Goal: Information Seeking & Learning: Understand process/instructions

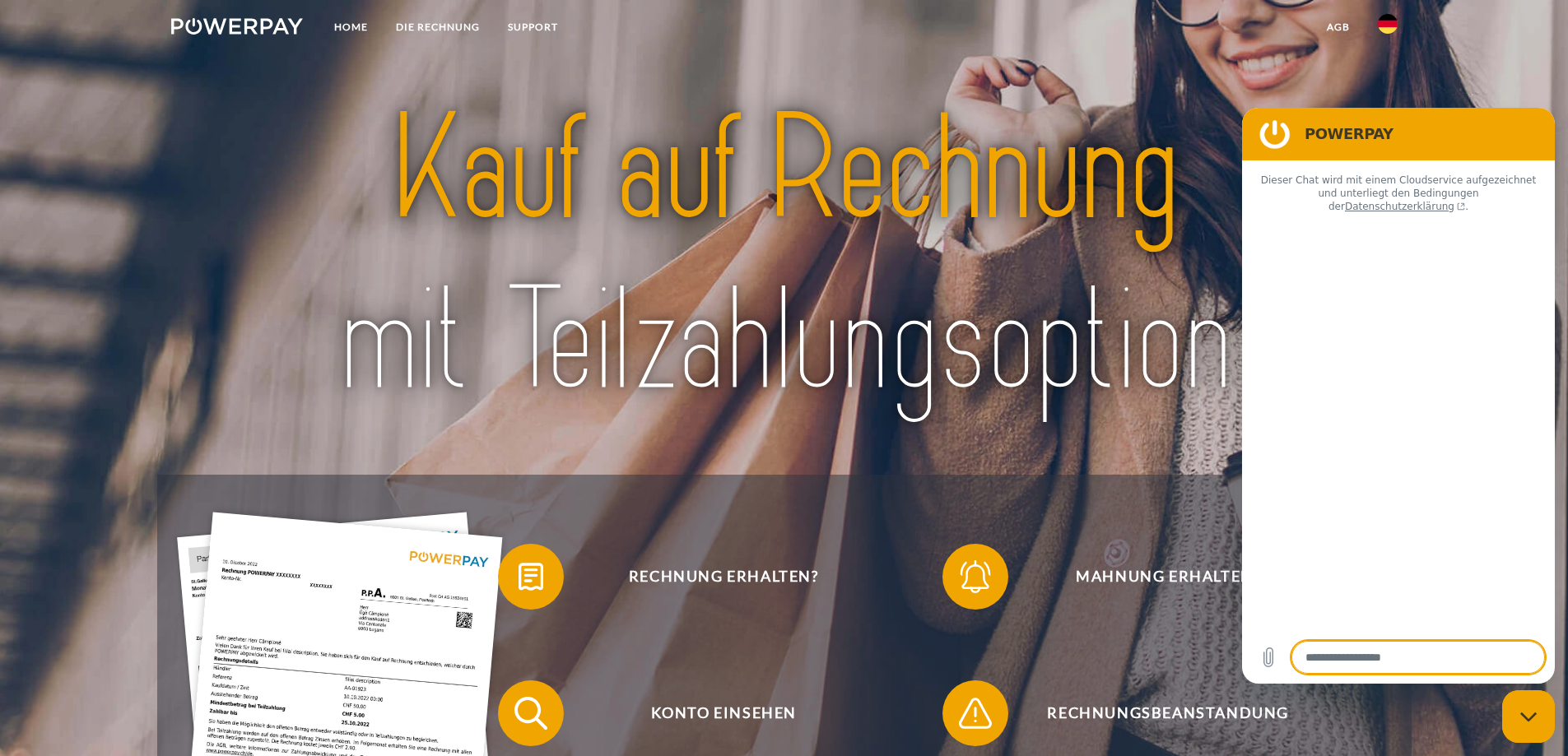
type textarea "*"
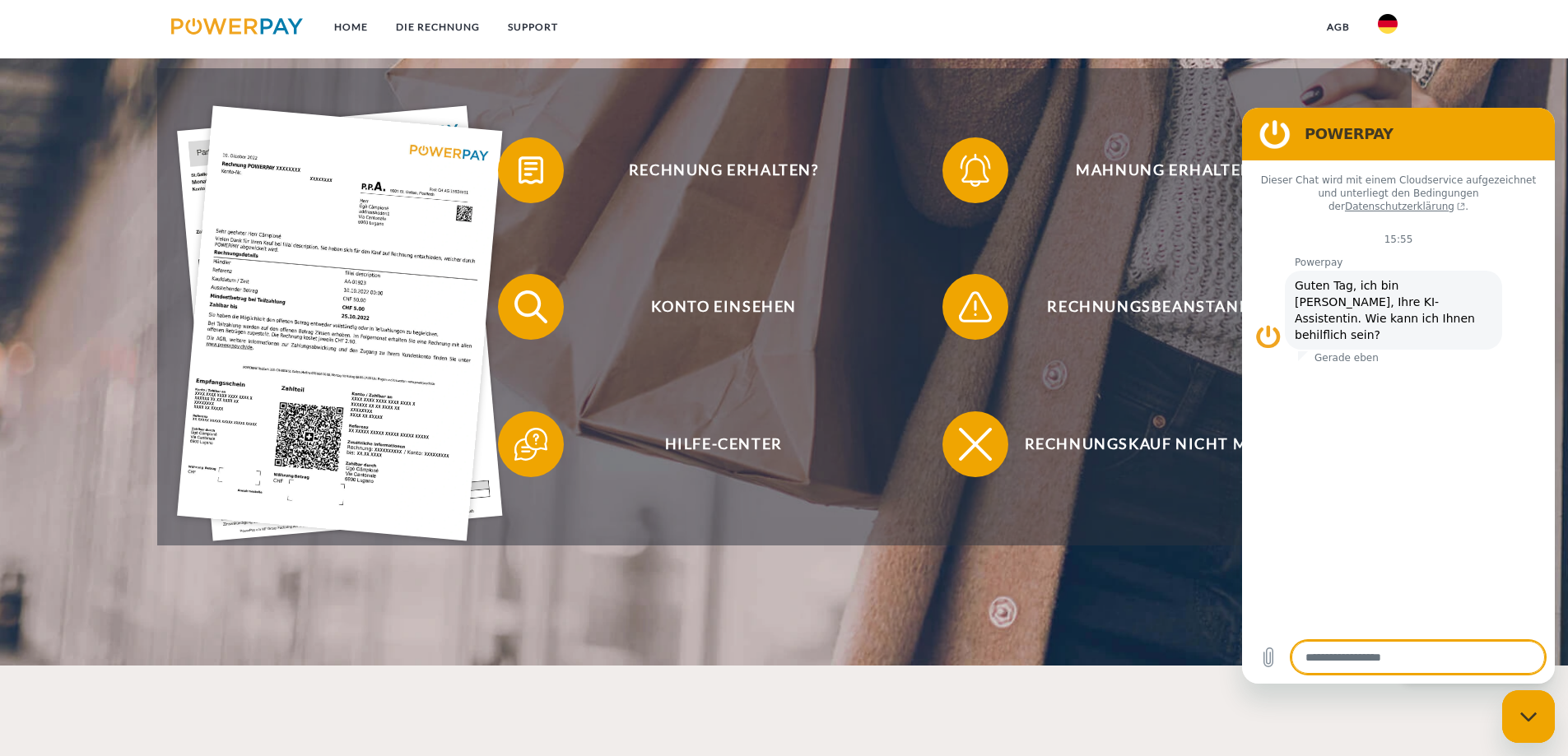
scroll to position [411, 0]
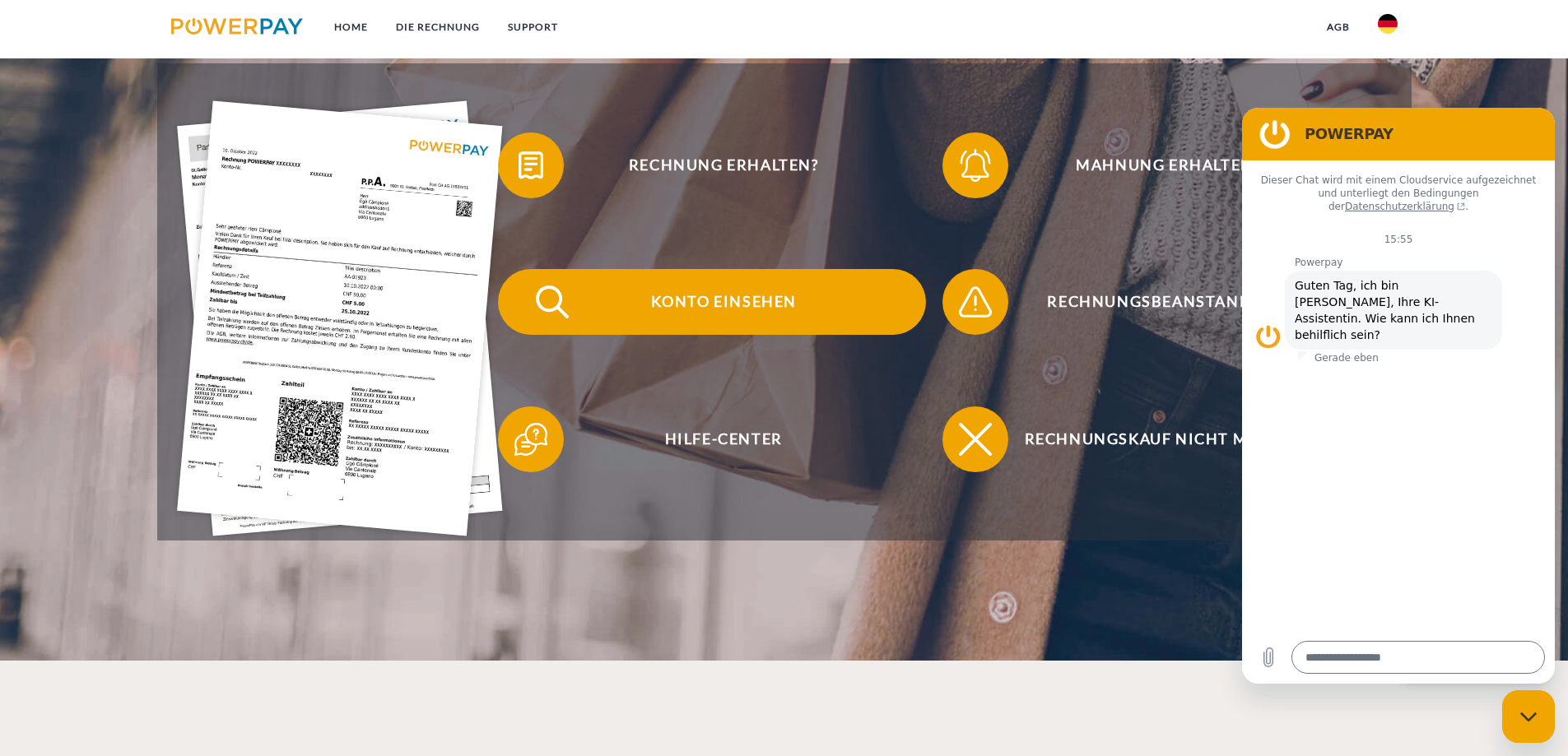
click at [751, 307] on span "Konto einsehen" at bounding box center [723, 302] width 403 height 66
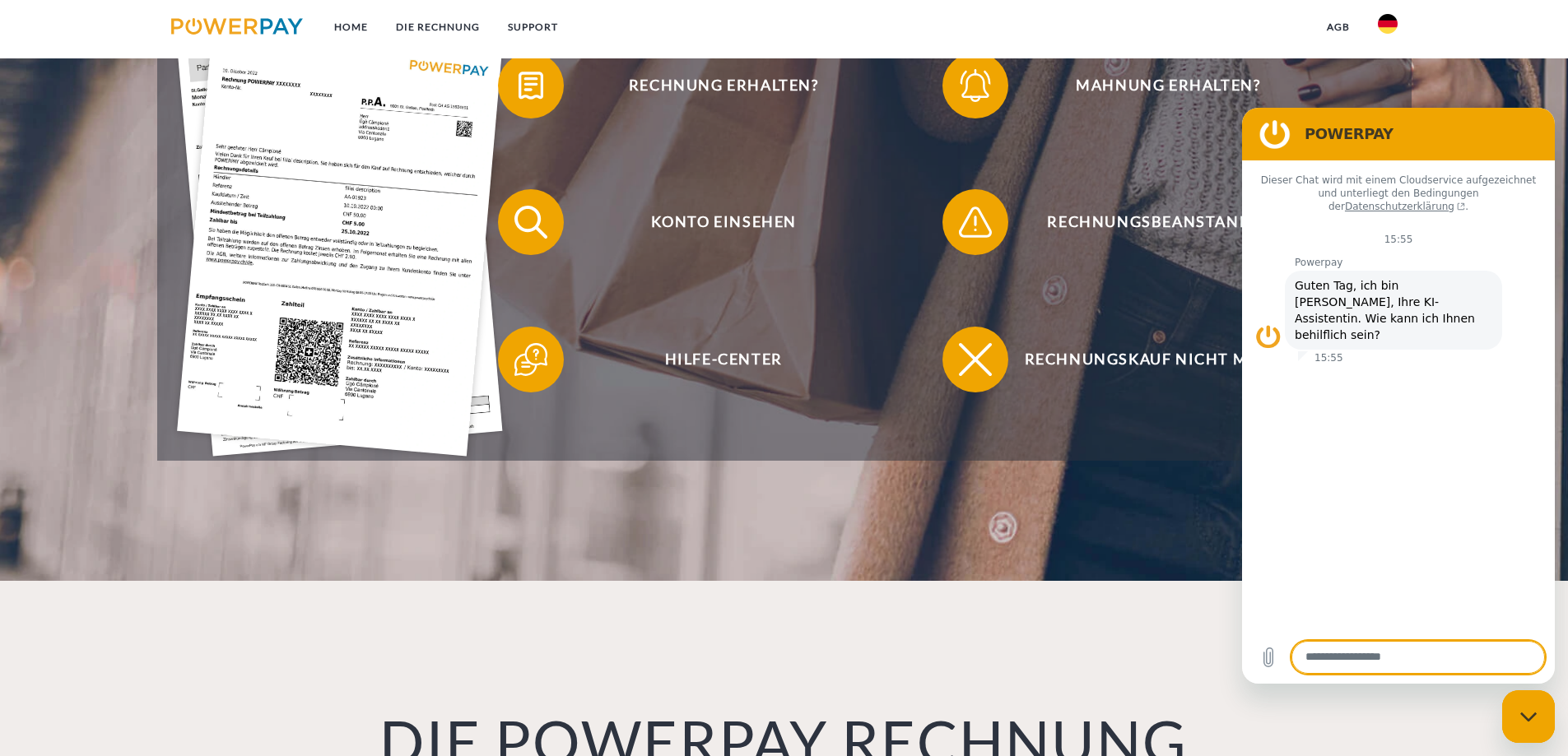
scroll to position [493, 0]
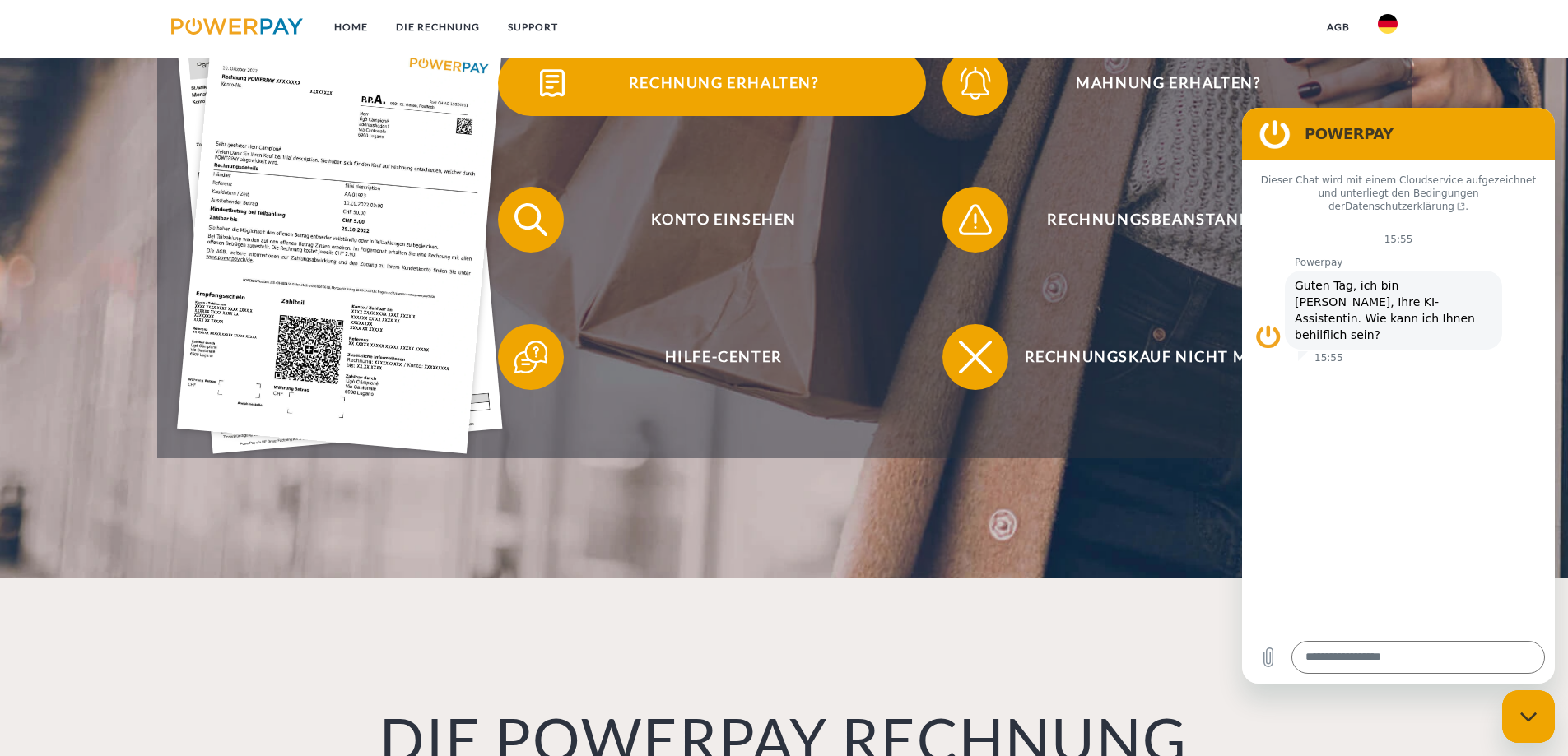
click at [751, 84] on span "Rechnung erhalten?" at bounding box center [723, 83] width 403 height 66
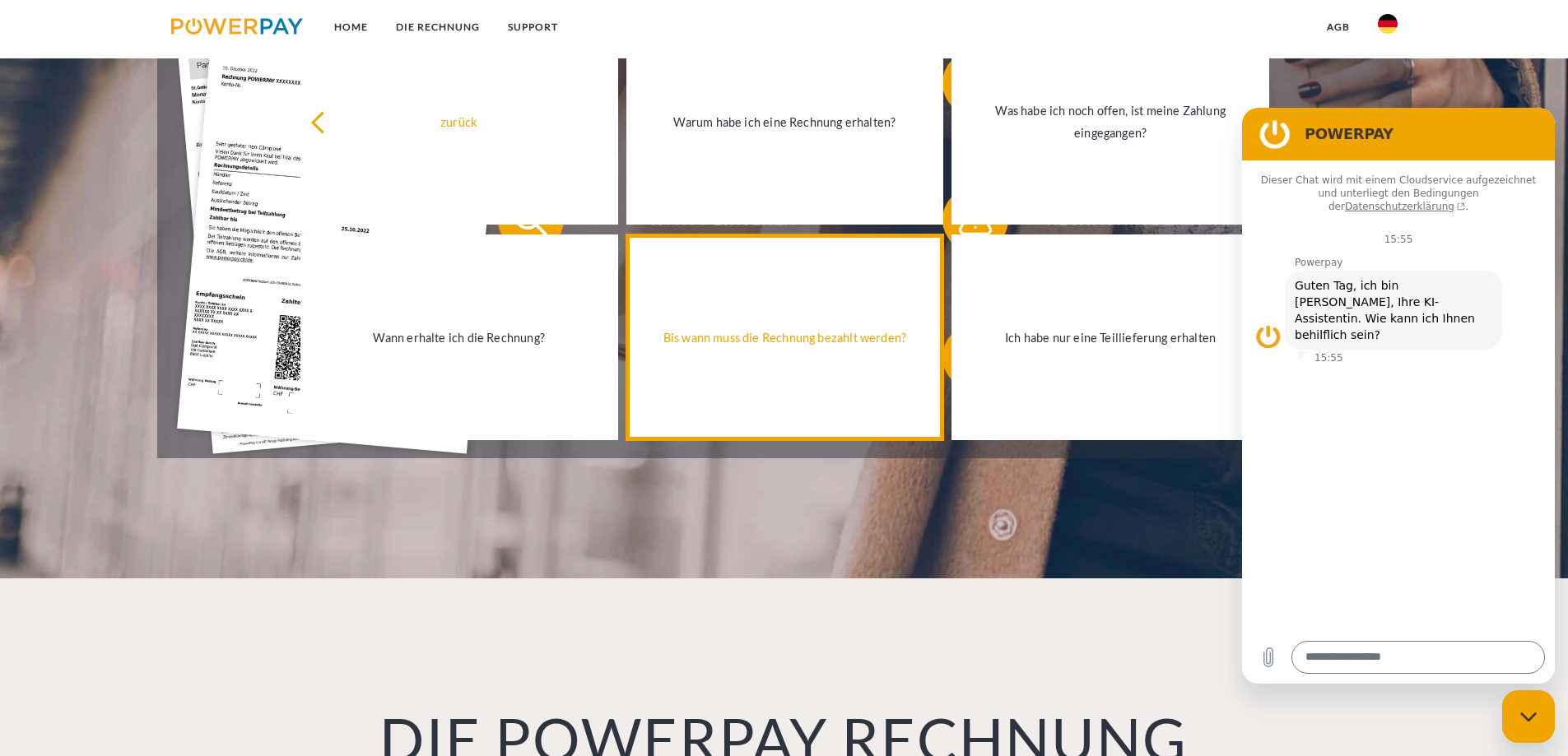
click at [731, 345] on div "Bis wann muss die Rechnung bezahlt werden?" at bounding box center [785, 337] width 298 height 22
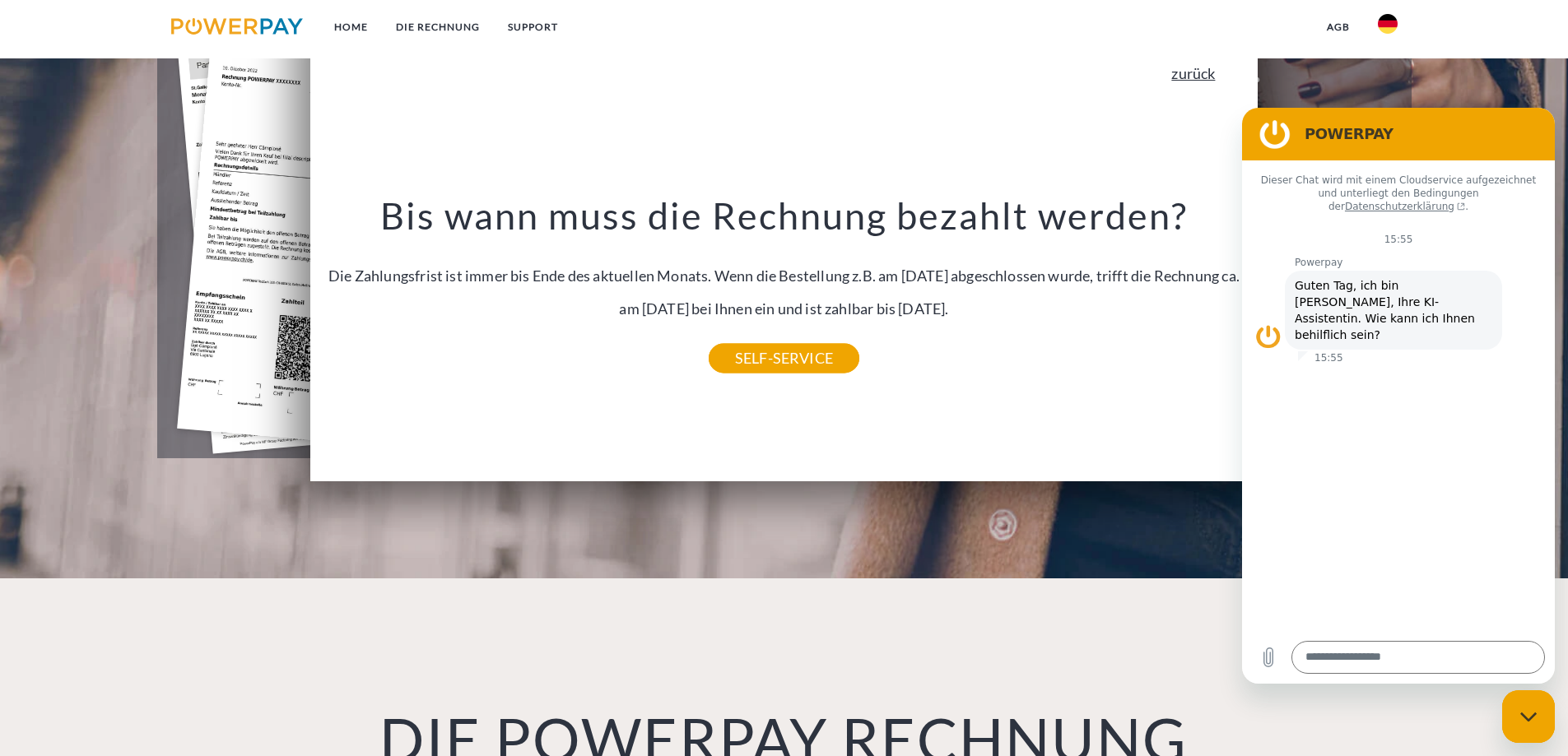
click at [1203, 74] on link "zurück" at bounding box center [1193, 74] width 44 height 15
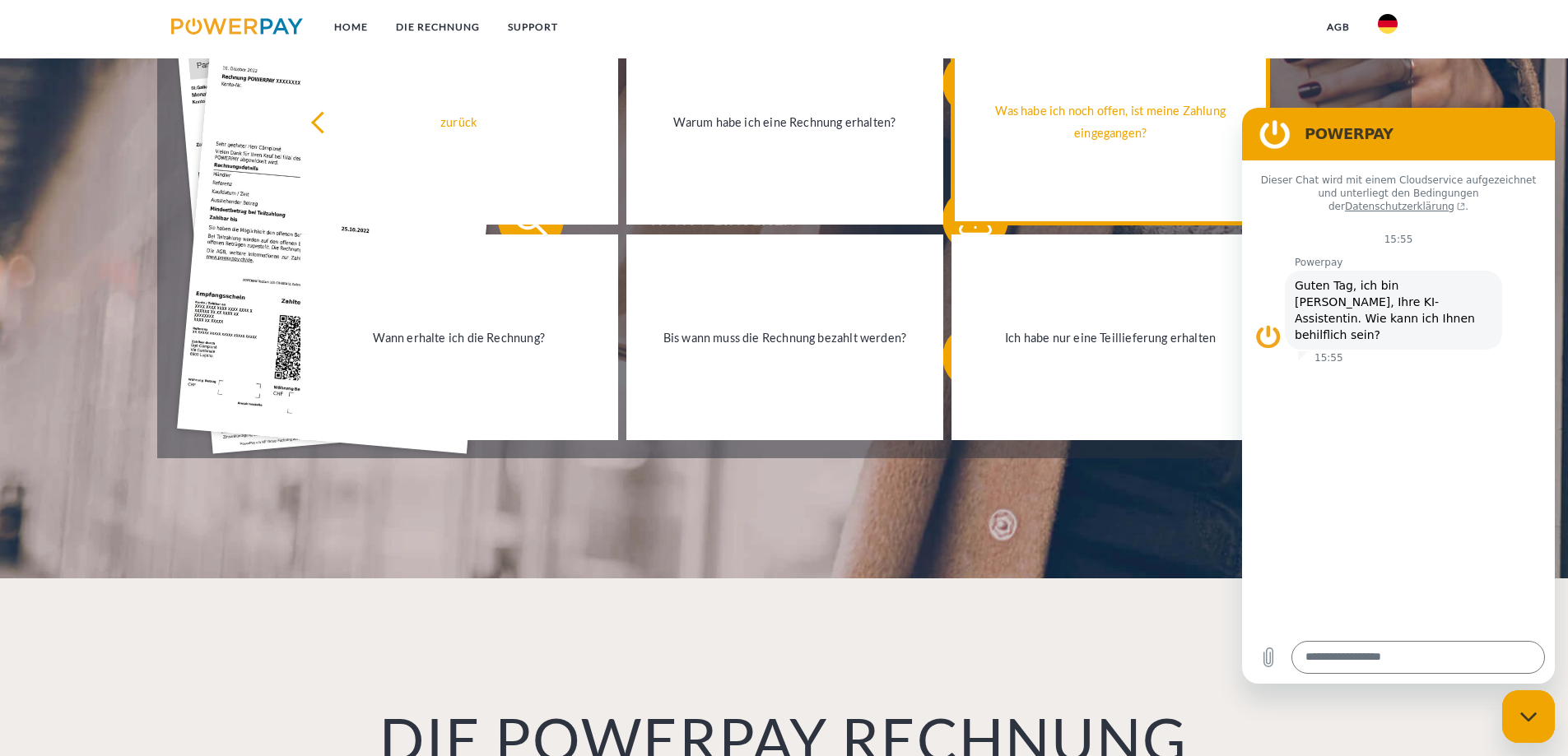
click at [1132, 118] on div "Was habe ich noch offen, ist meine Zahlung eingegangen?" at bounding box center [1110, 121] width 298 height 45
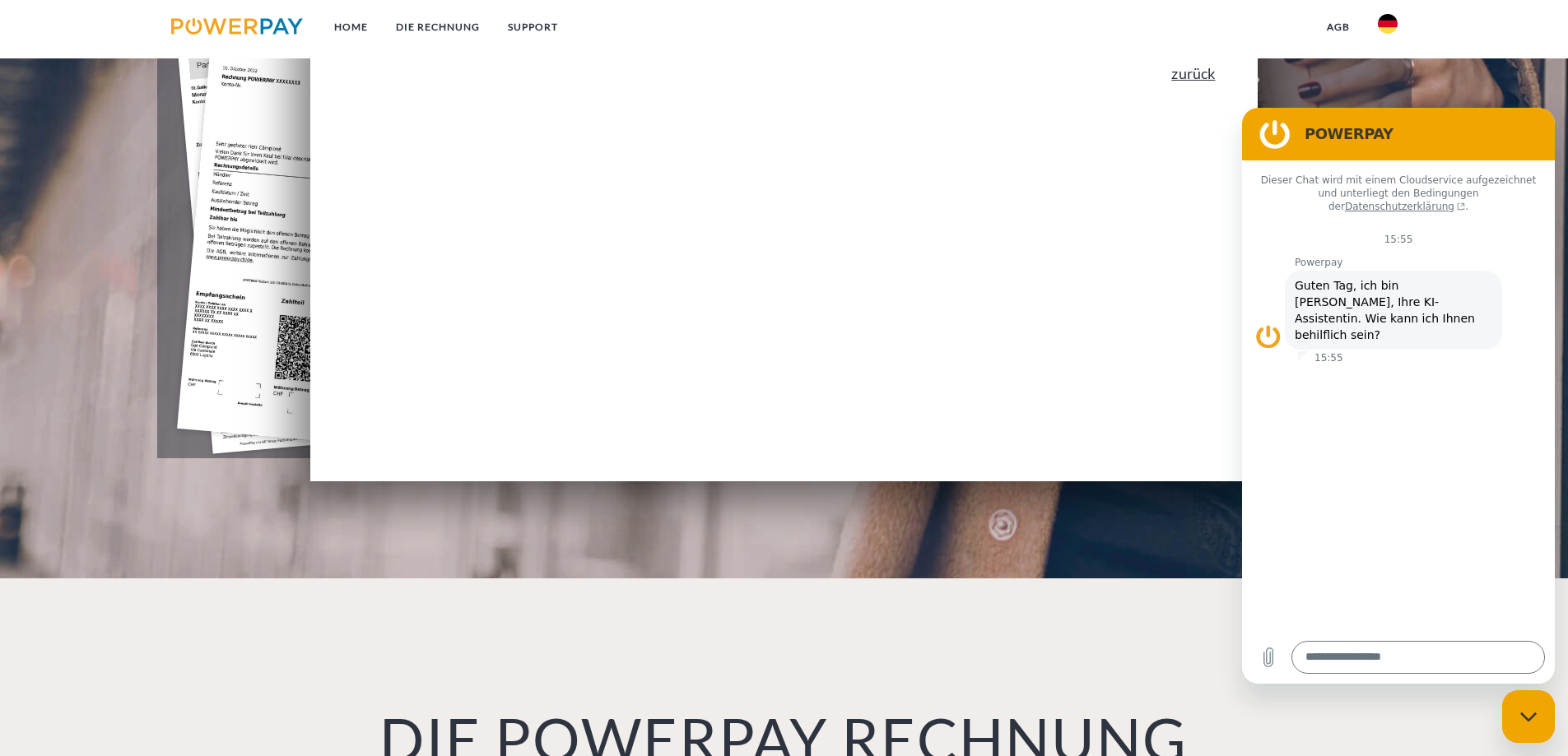
click at [1198, 81] on link "zurück" at bounding box center [1193, 74] width 44 height 15
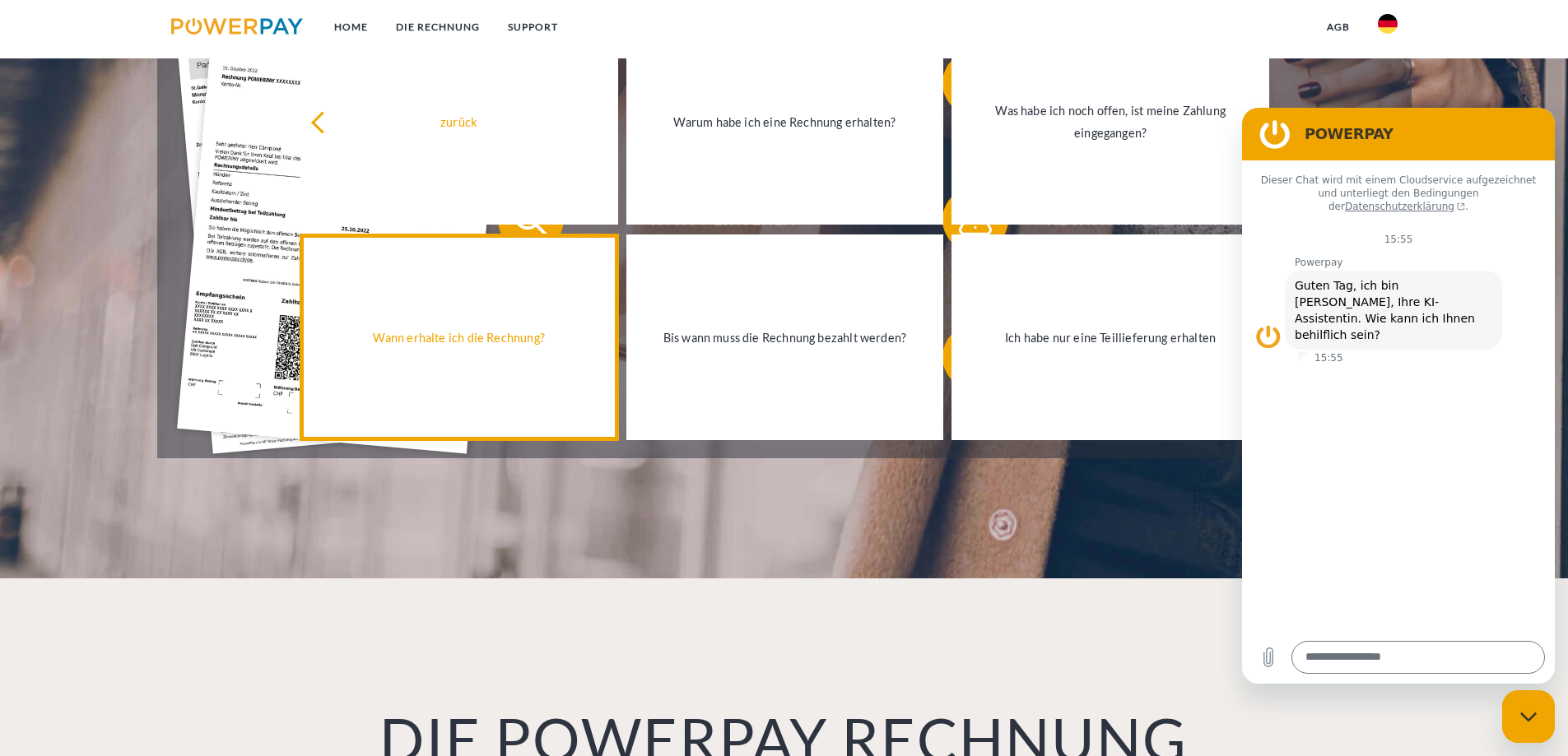
click at [455, 344] on div "Wann erhalte ich die Rechnung?" at bounding box center [459, 337] width 298 height 22
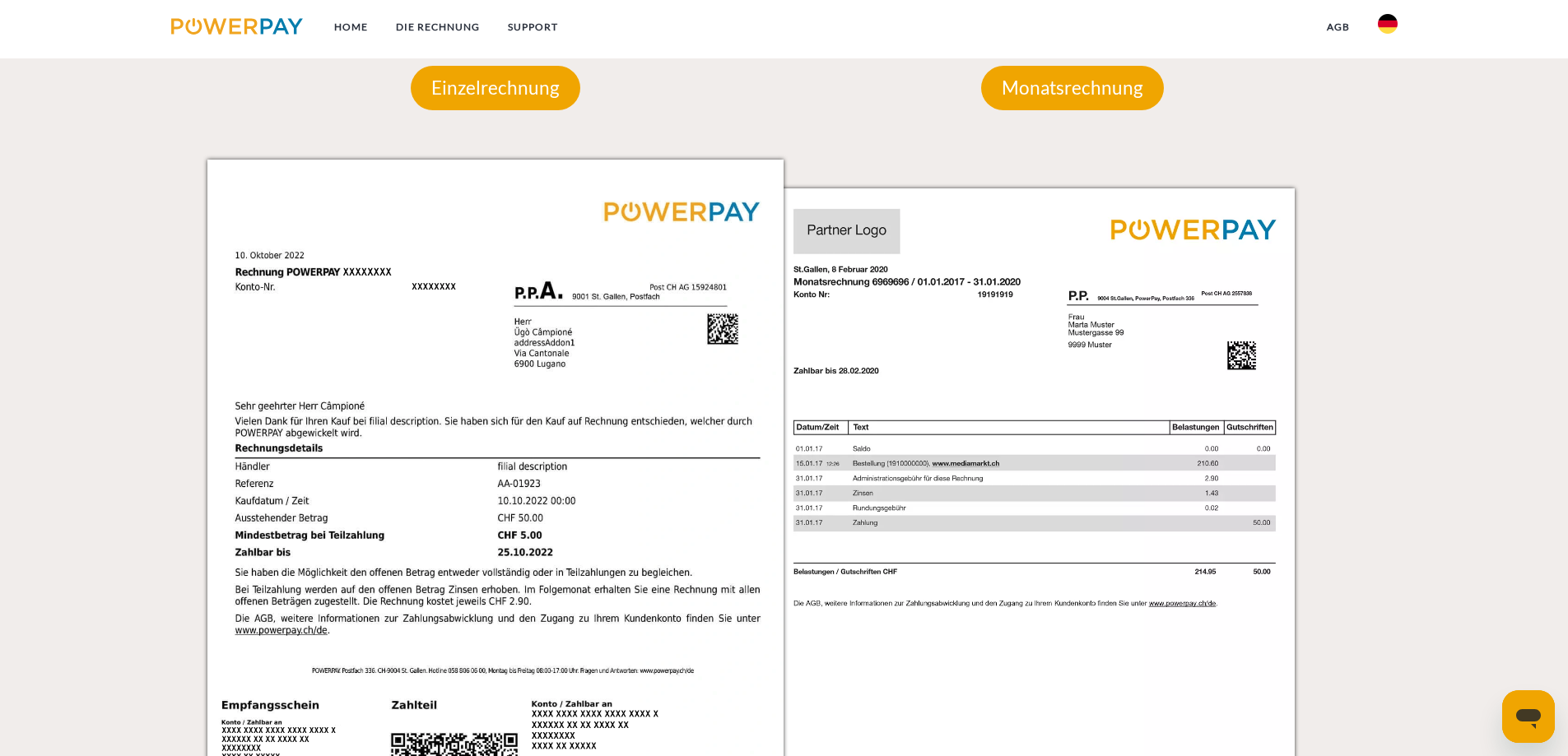
scroll to position [1481, 0]
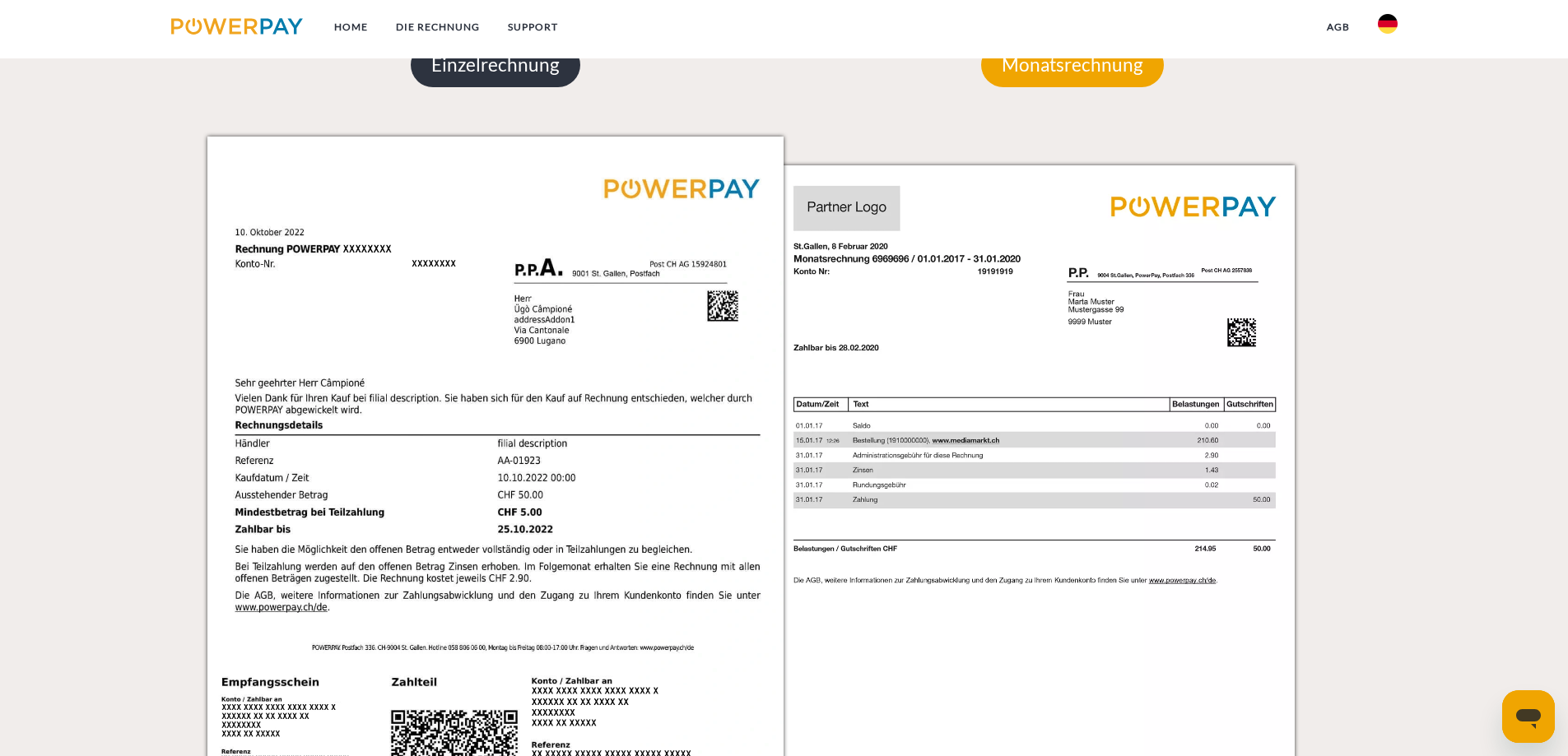
click at [514, 78] on p "Einzelrechnung" at bounding box center [495, 65] width 169 height 45
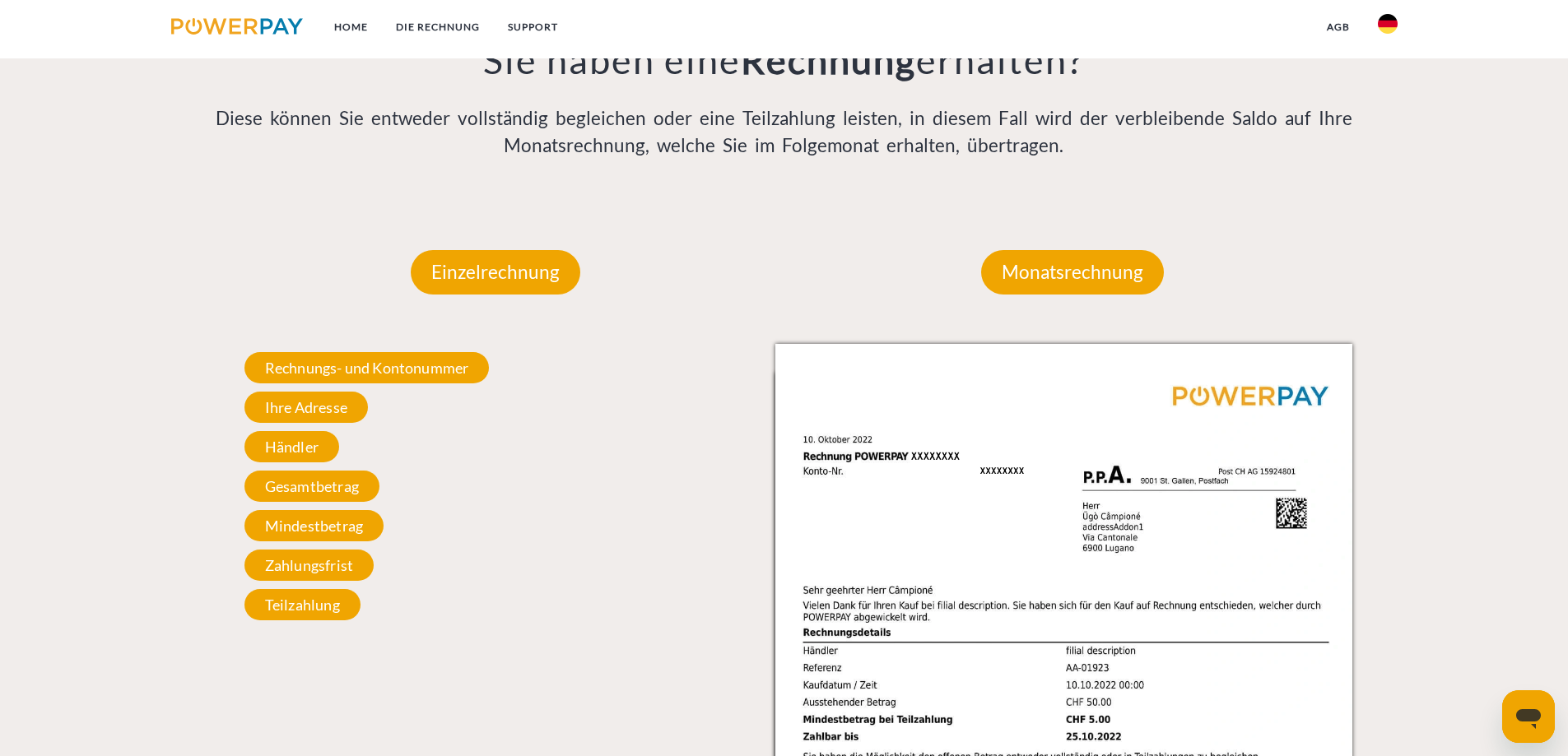
scroll to position [1237, 0]
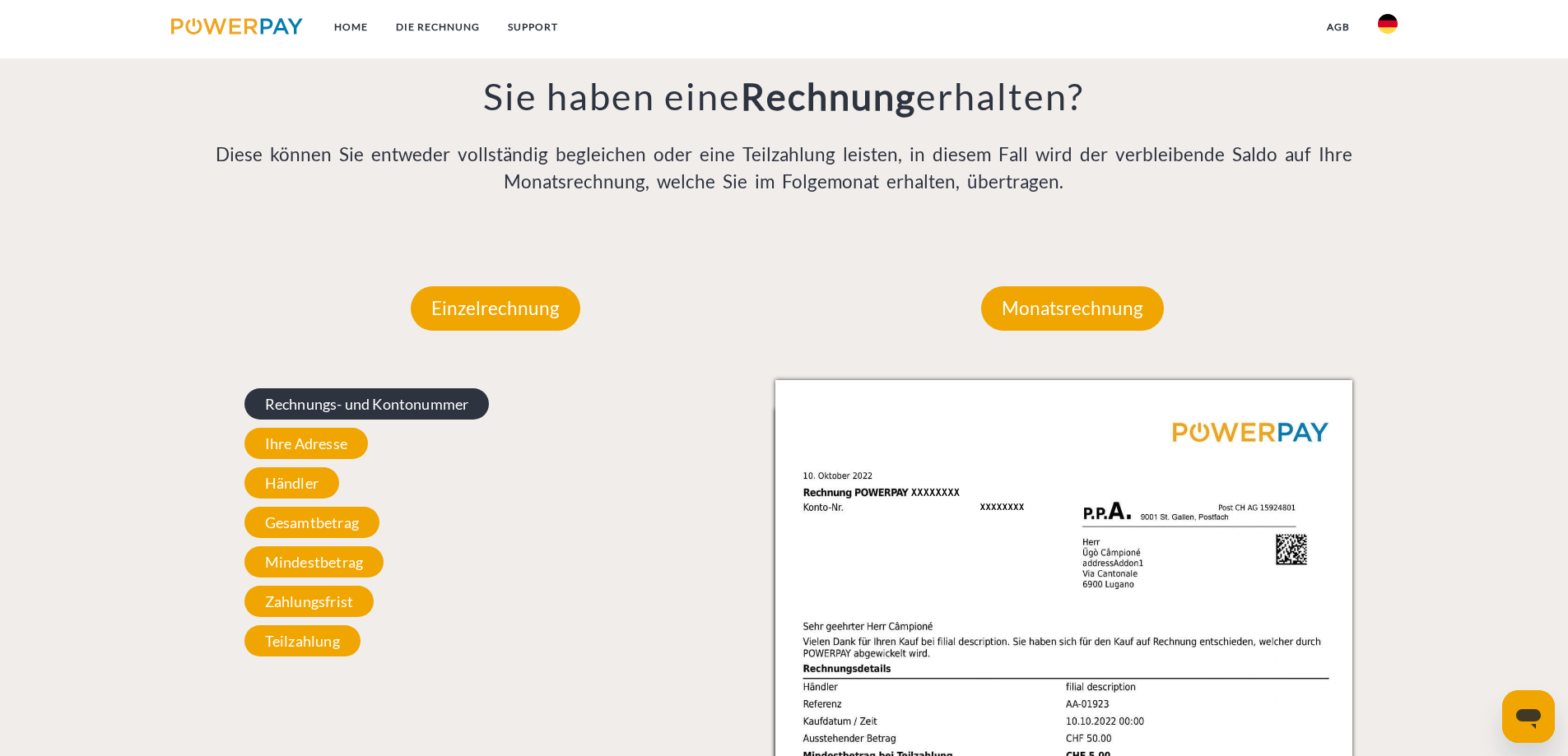
click at [379, 408] on span "Rechnungs- und Kontonummer" at bounding box center [367, 404] width 245 height 31
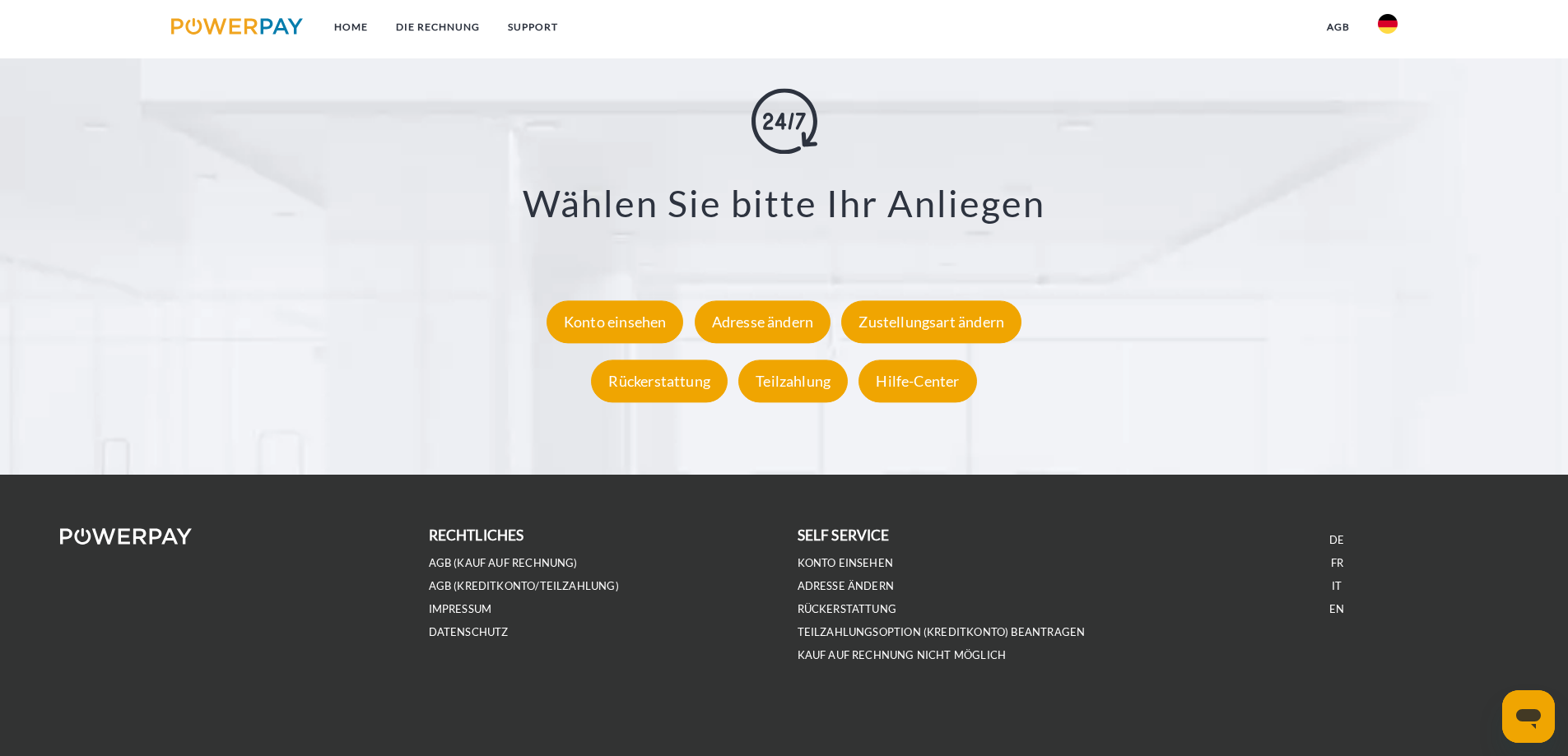
scroll to position [3047, 0]
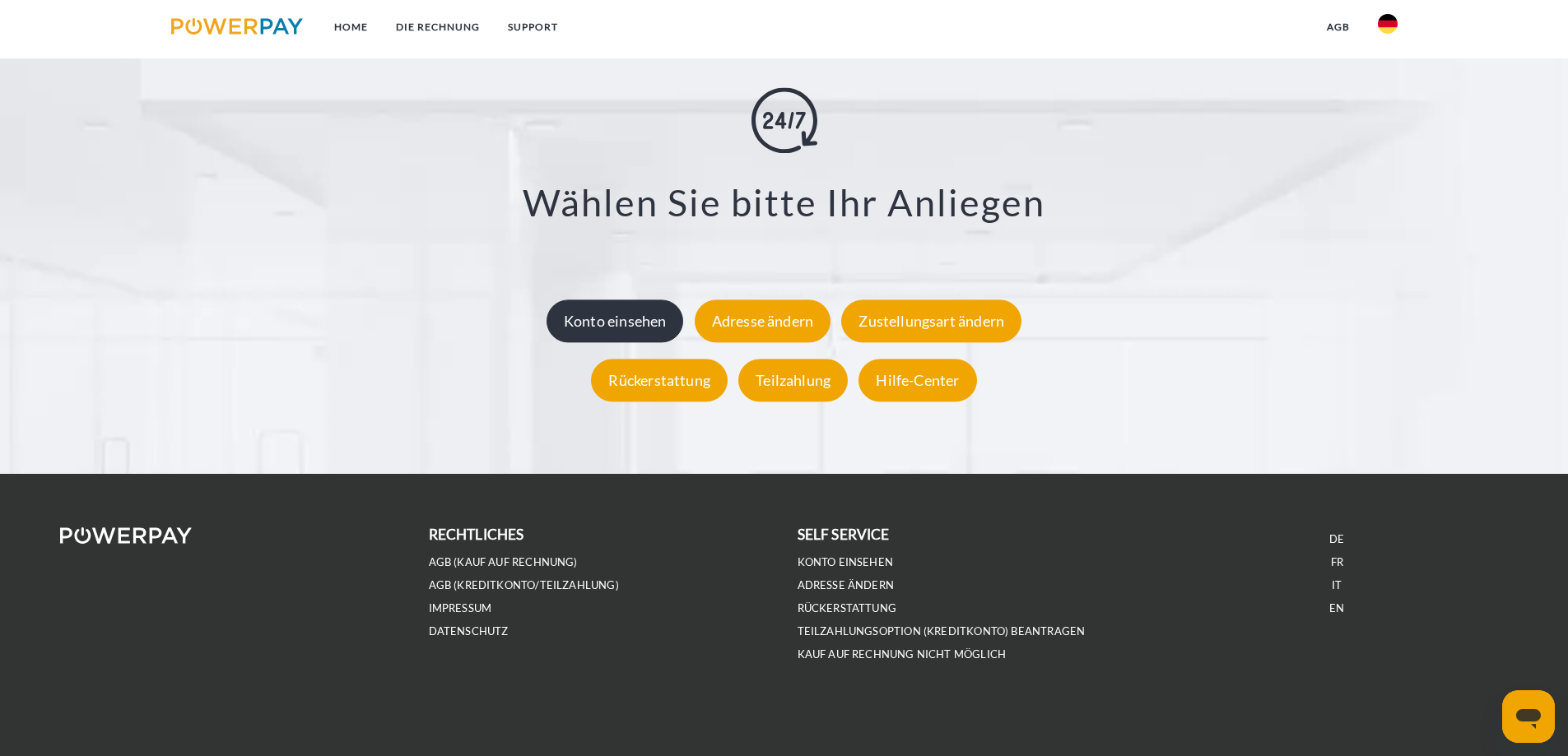
click at [642, 320] on div "Konto einsehen" at bounding box center [615, 321] width 137 height 43
